Goal: Find specific page/section: Find specific page/section

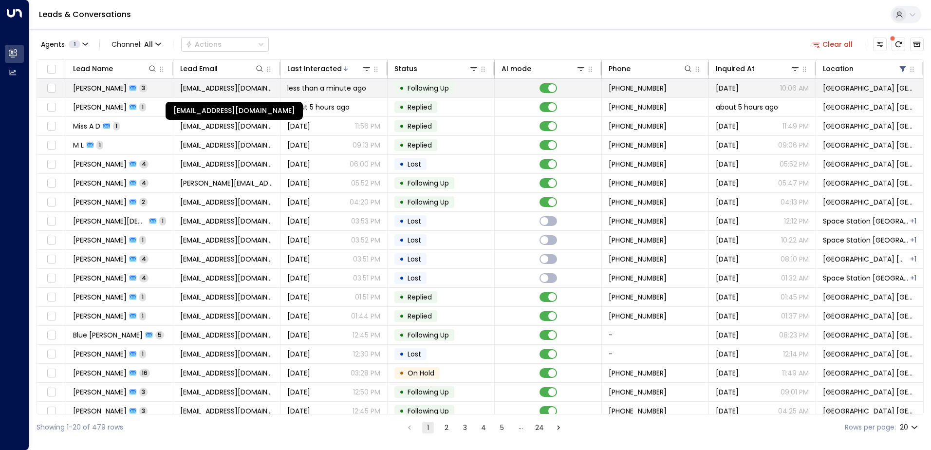
click at [193, 92] on span "[EMAIL_ADDRESS][DOMAIN_NAME]" at bounding box center [226, 88] width 93 height 10
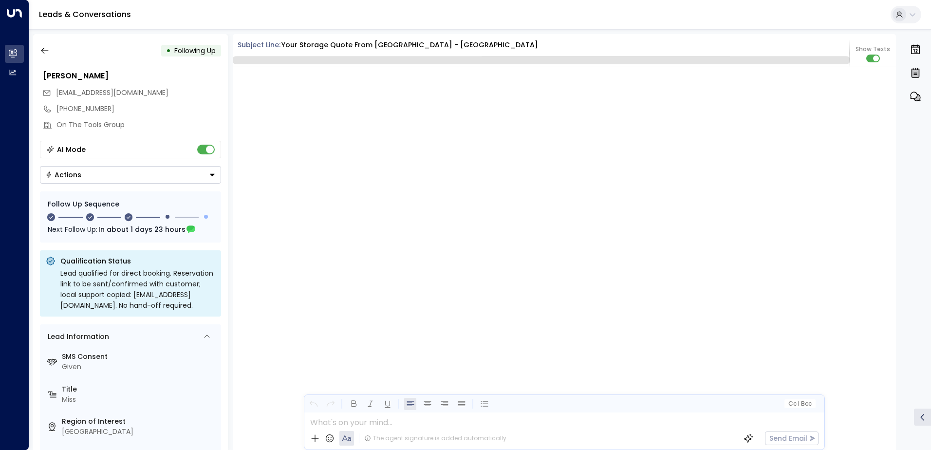
scroll to position [2059, 0]
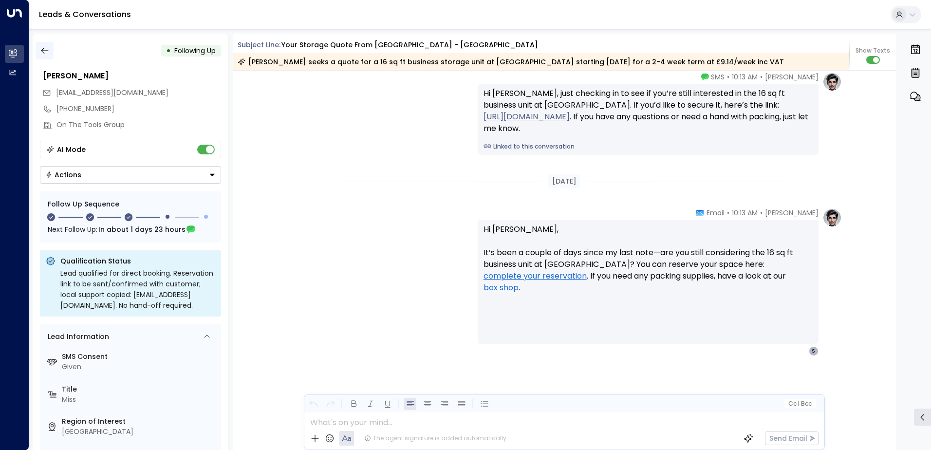
click at [49, 55] on icon "button" at bounding box center [45, 51] width 10 height 10
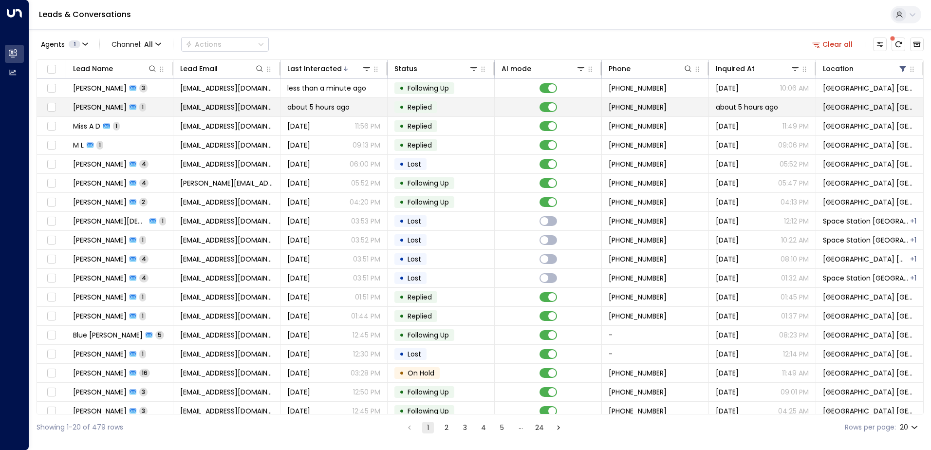
click at [226, 111] on span "[EMAIL_ADDRESS][DOMAIN_NAME]" at bounding box center [226, 107] width 93 height 10
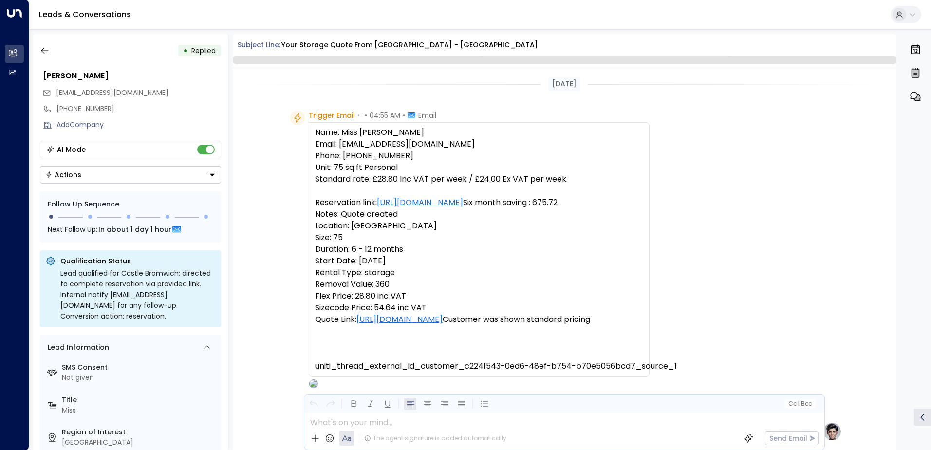
scroll to position [346, 0]
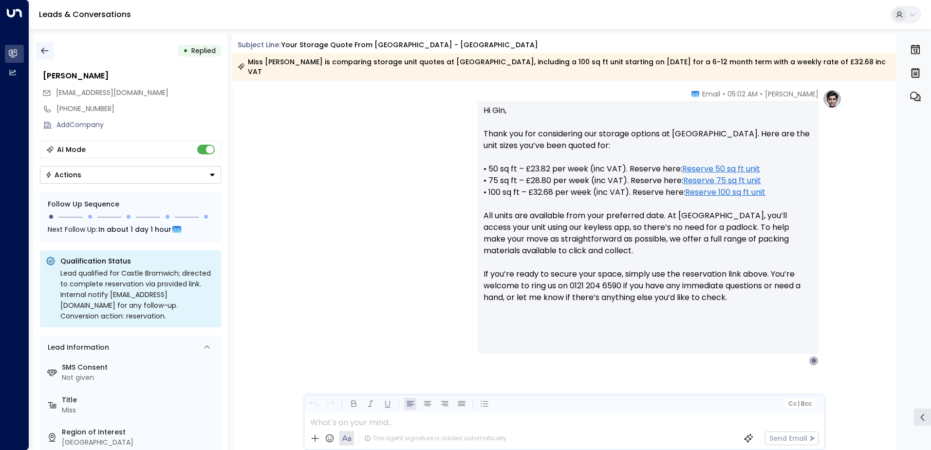
click at [51, 51] on button "button" at bounding box center [45, 51] width 18 height 18
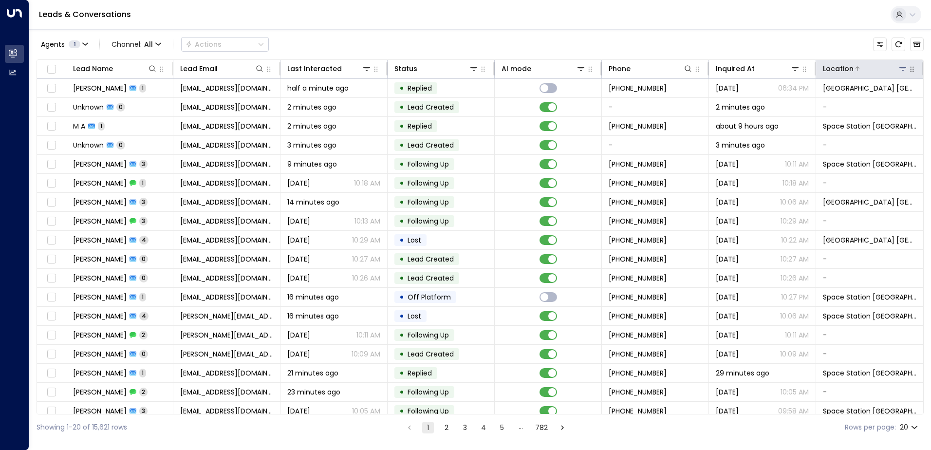
click at [897, 71] on button at bounding box center [902, 69] width 10 height 10
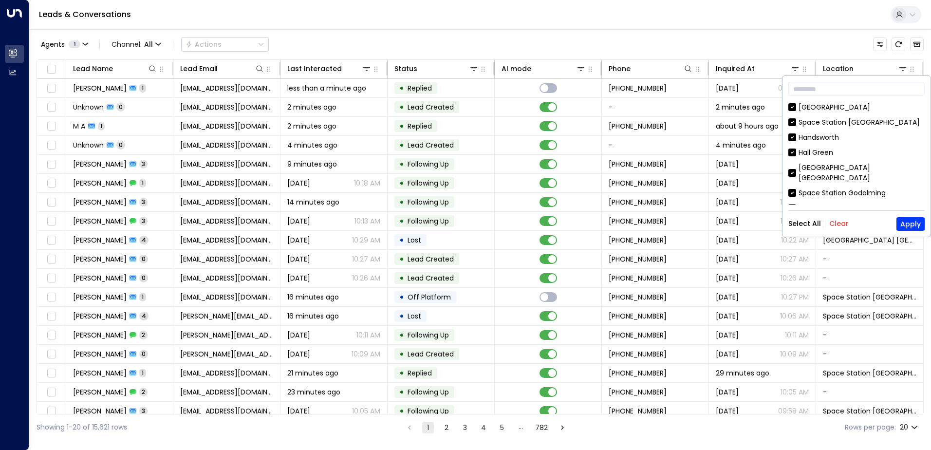
click at [837, 226] on button "Clear" at bounding box center [838, 223] width 19 height 8
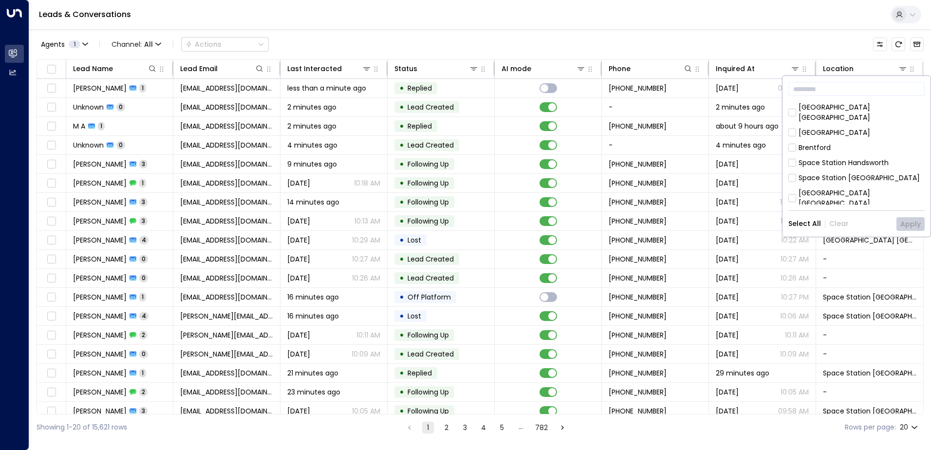
scroll to position [389, 0]
click at [818, 171] on div "[GEOGRAPHIC_DATA] [GEOGRAPHIC_DATA]" at bounding box center [861, 181] width 126 height 20
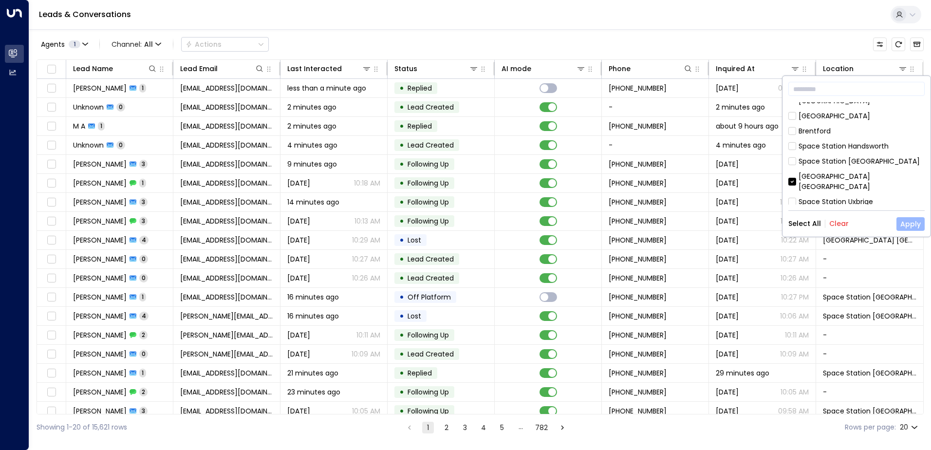
click at [909, 226] on button "Apply" at bounding box center [910, 224] width 28 height 14
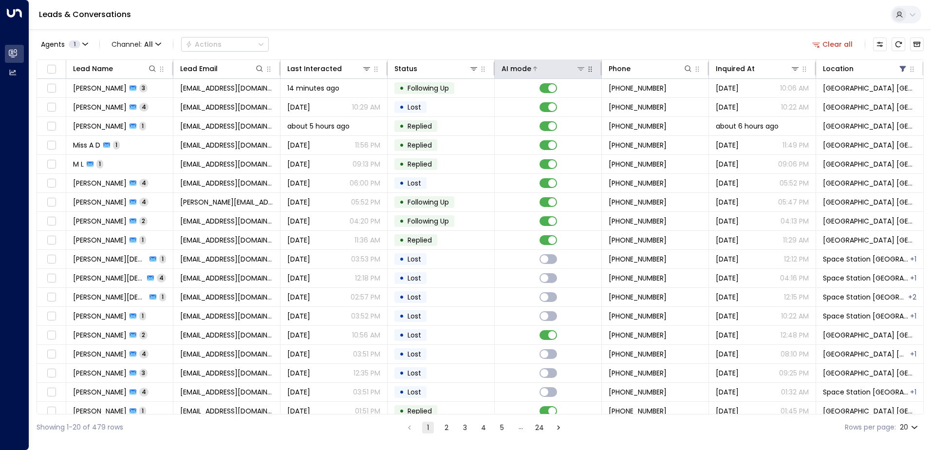
click at [577, 68] on icon at bounding box center [581, 69] width 8 height 8
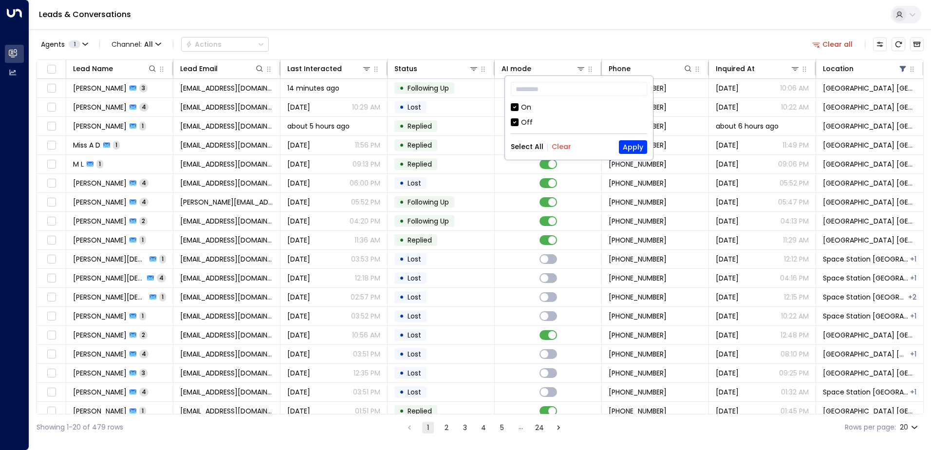
click at [524, 124] on div "Off" at bounding box center [527, 122] width 12 height 10
click at [627, 145] on button "Apply" at bounding box center [633, 147] width 28 height 14
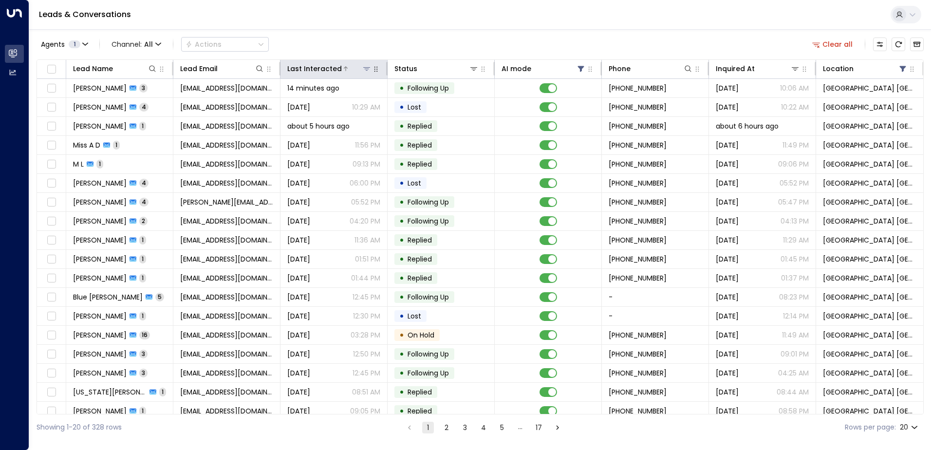
click at [344, 68] on icon at bounding box center [346, 69] width 6 height 6
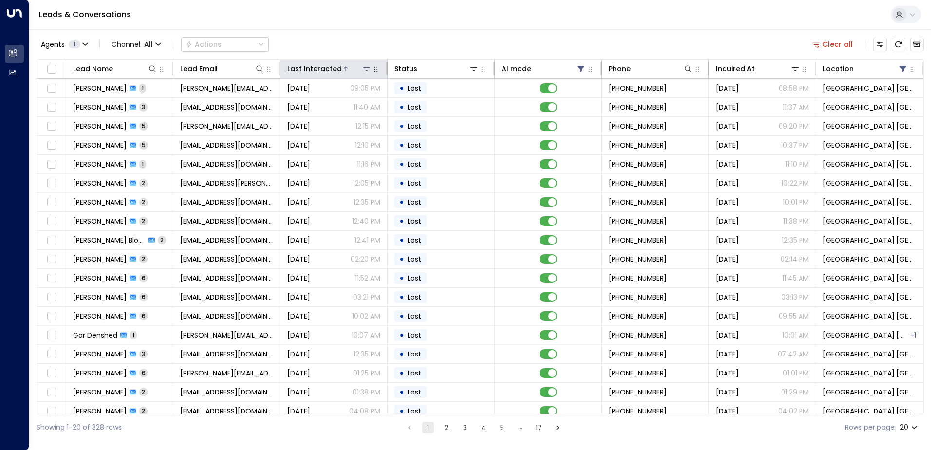
click at [344, 68] on icon at bounding box center [346, 69] width 6 height 6
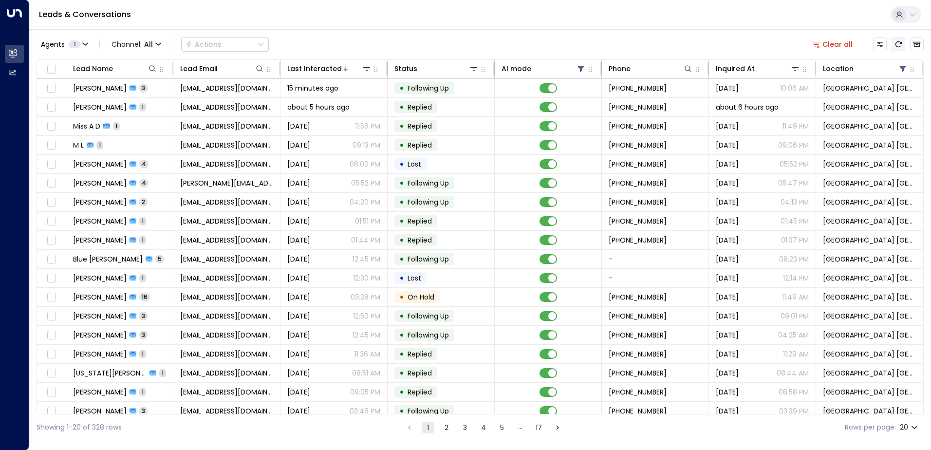
click at [896, 44] on icon "Refresh" at bounding box center [898, 44] width 8 height 8
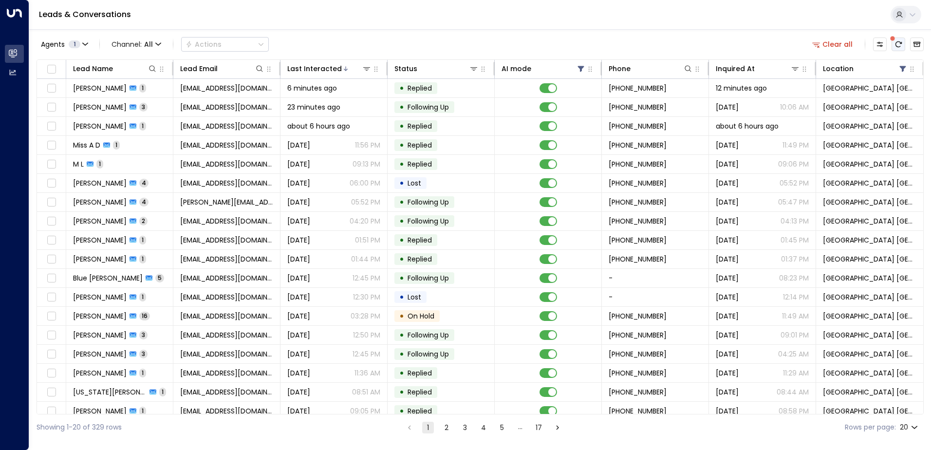
click at [895, 46] on icon "There are new threads available. Refresh the grid to view the latest updates." at bounding box center [898, 44] width 8 height 8
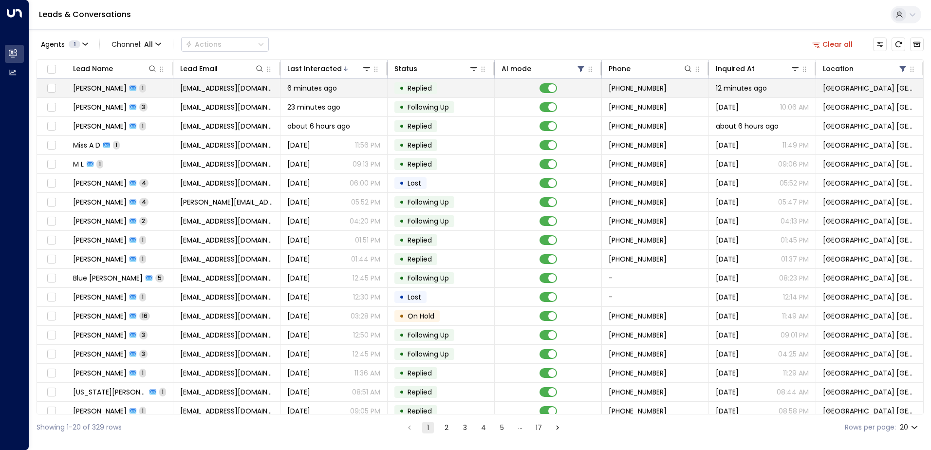
click at [330, 87] on span "6 minutes ago" at bounding box center [312, 88] width 50 height 10
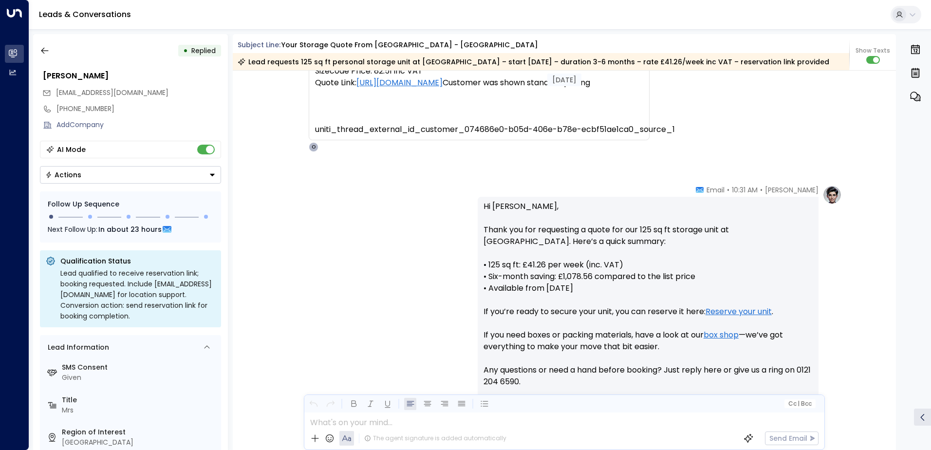
scroll to position [1168, 0]
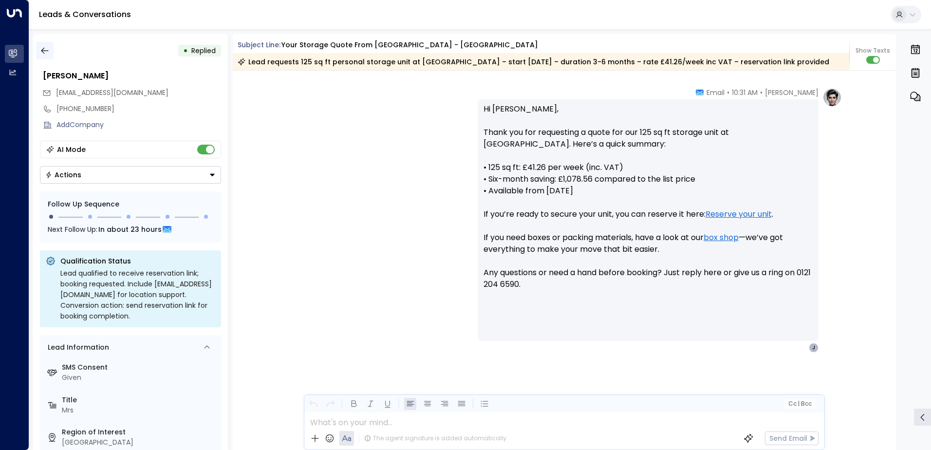
click at [52, 48] on button "button" at bounding box center [45, 51] width 18 height 18
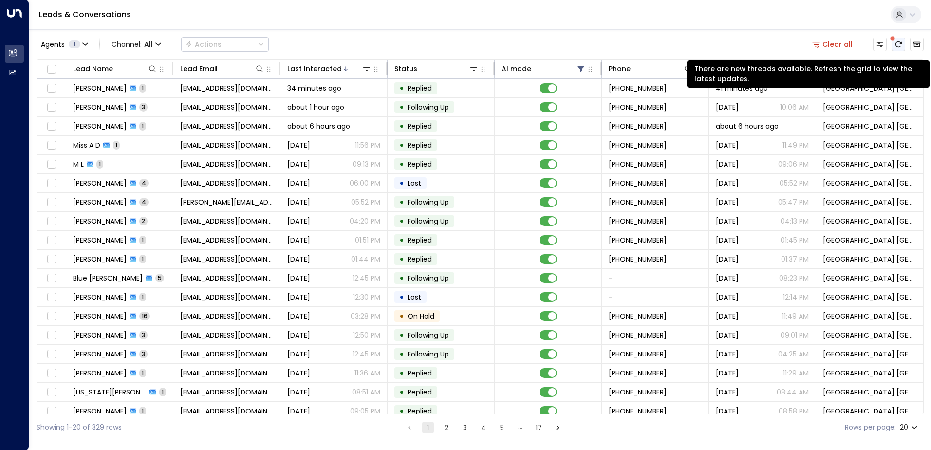
click at [899, 49] on button "There are new threads available. Refresh the grid to view the latest updates." at bounding box center [898, 44] width 14 height 14
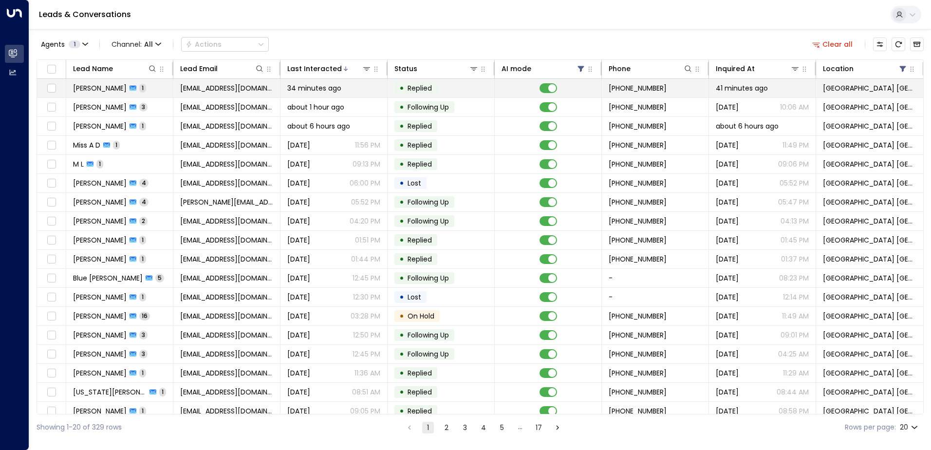
click at [129, 84] on div "Jodie Browne 1" at bounding box center [109, 88] width 73 height 10
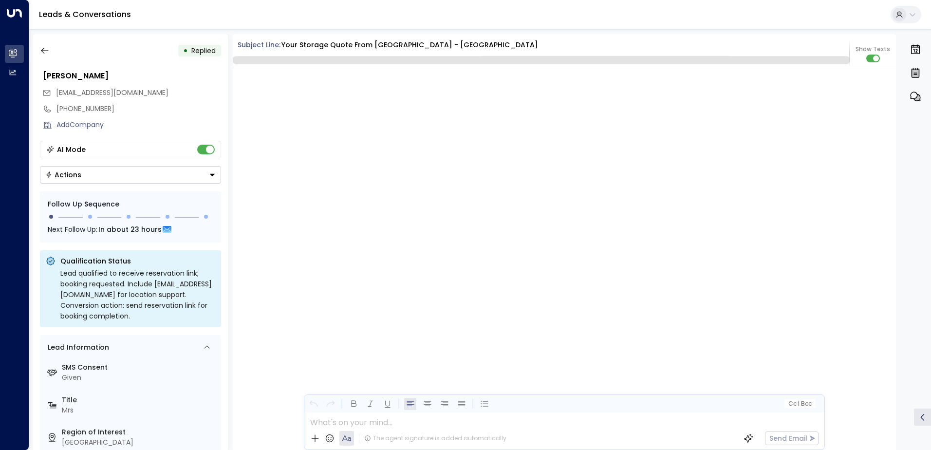
scroll to position [1164, 0]
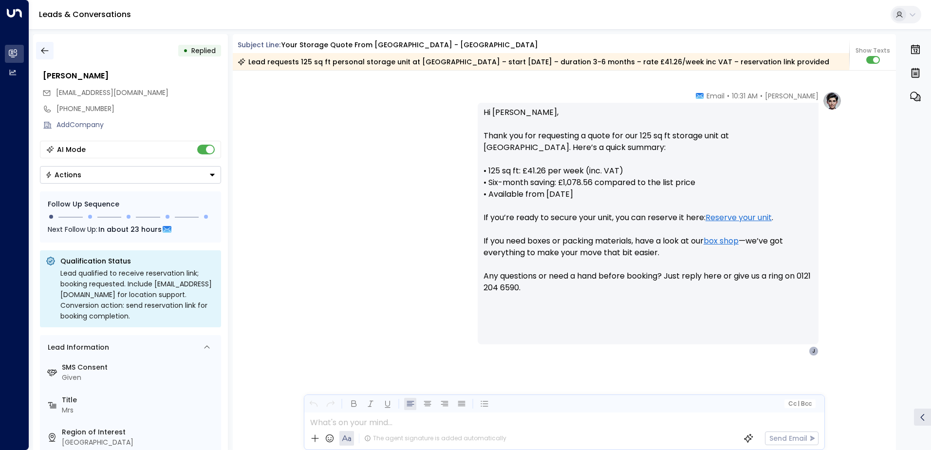
click at [45, 50] on icon "button" at bounding box center [45, 51] width 10 height 10
